Goal: Task Accomplishment & Management: Use online tool/utility

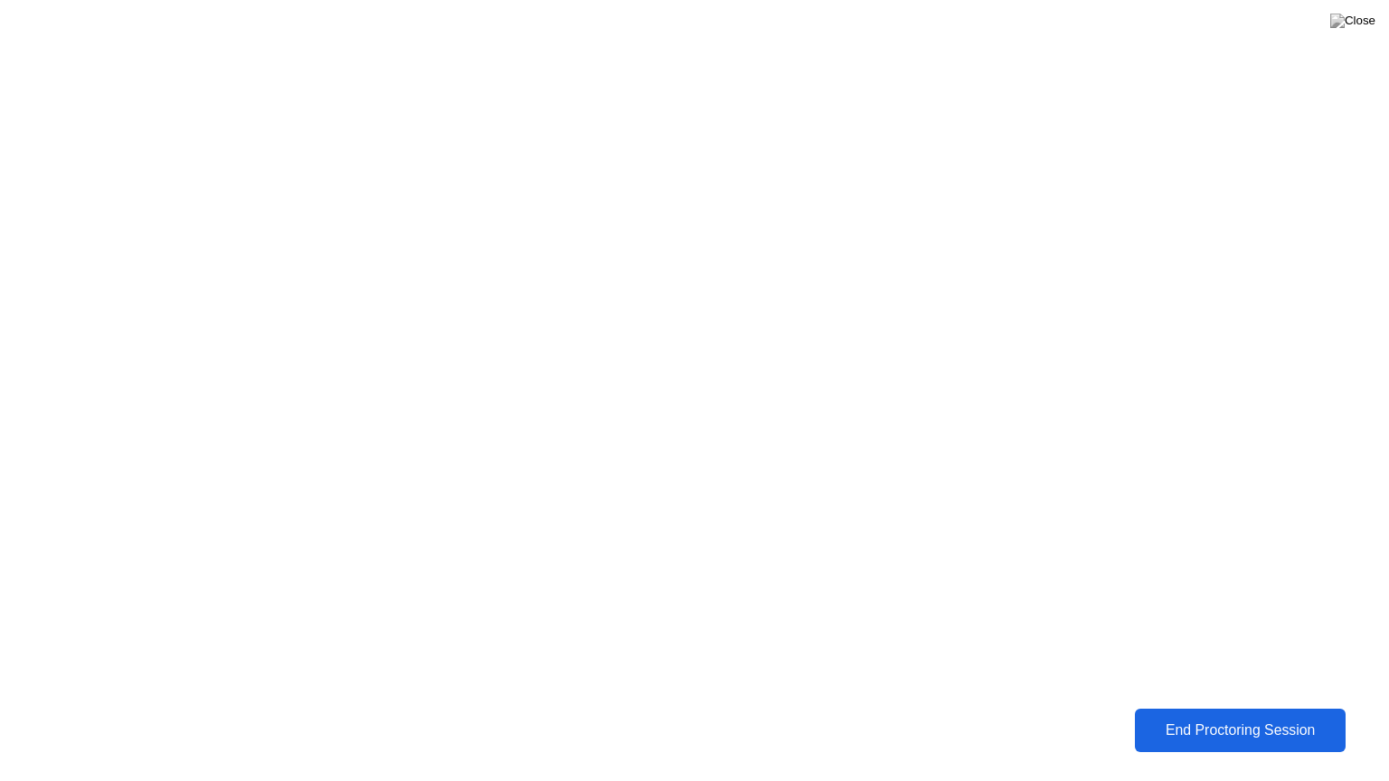
click at [1177, 730] on div "End Proctoring Session" at bounding box center [1240, 730] width 200 height 16
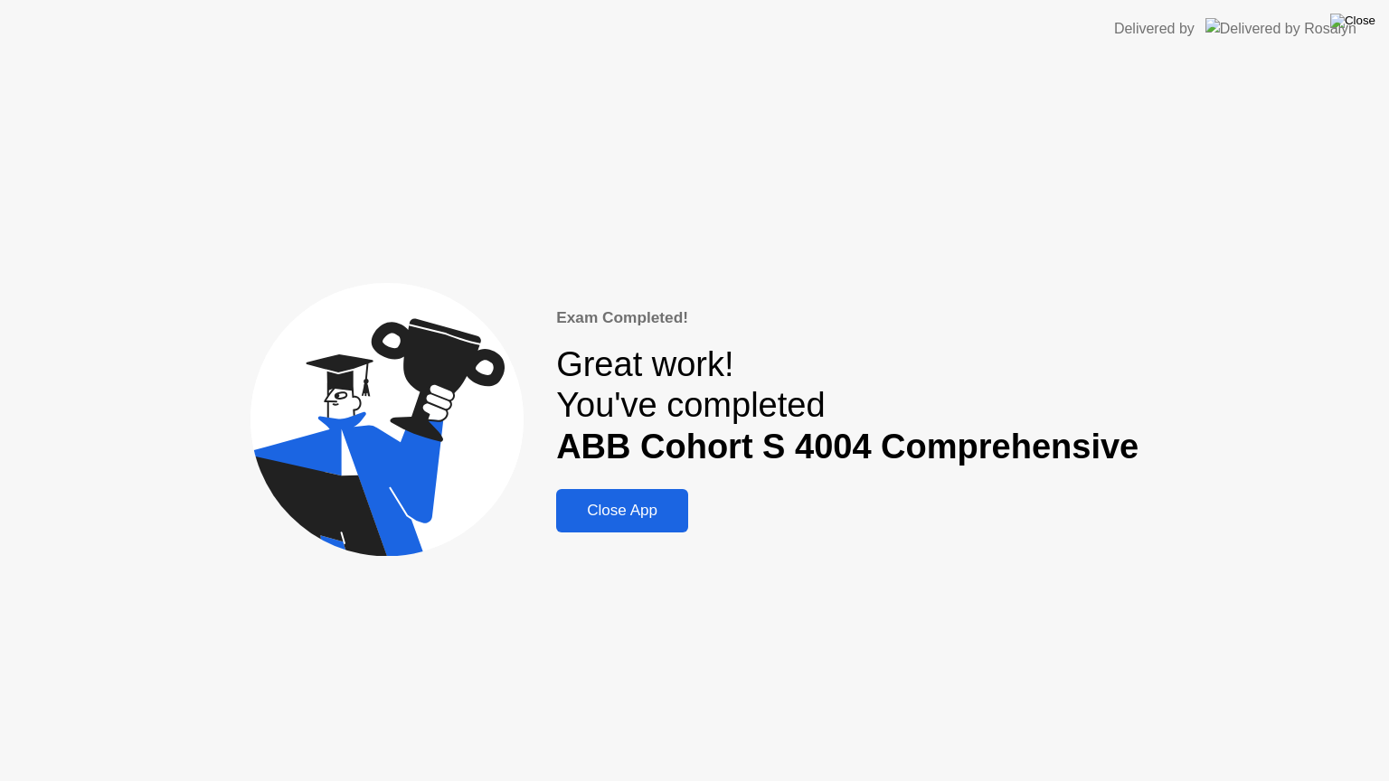
click at [1354, 14] on img at bounding box center [1352, 21] width 45 height 14
